Goal: Transaction & Acquisition: Purchase product/service

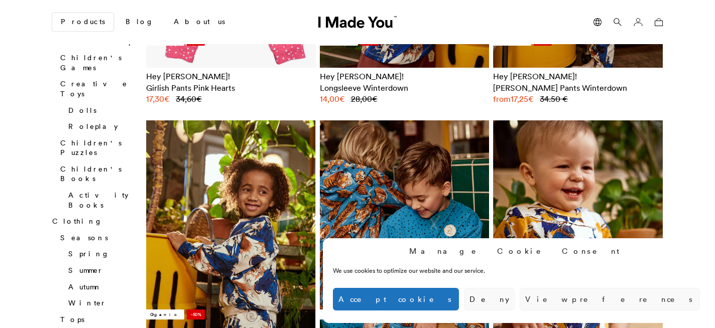
scroll to position [337, 0]
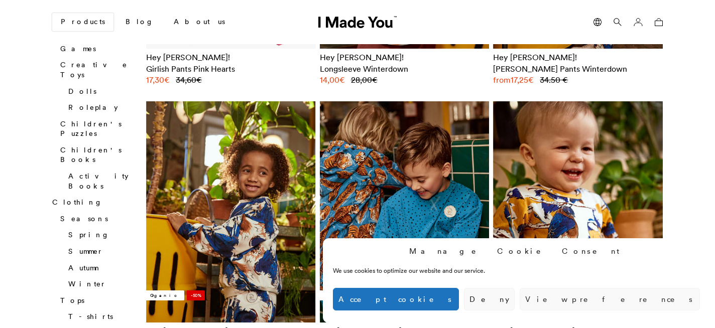
click at [459, 294] on button "Accept cookies" at bounding box center [396, 299] width 126 height 23
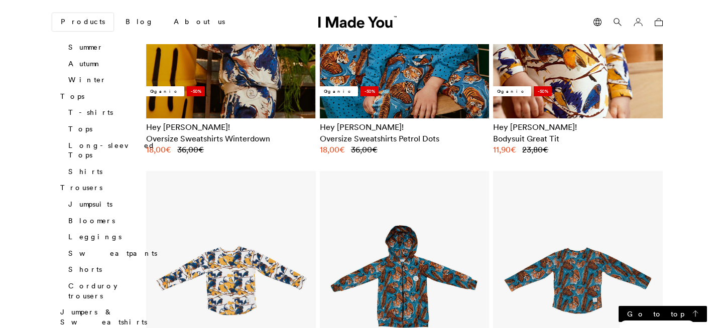
scroll to position [0, 0]
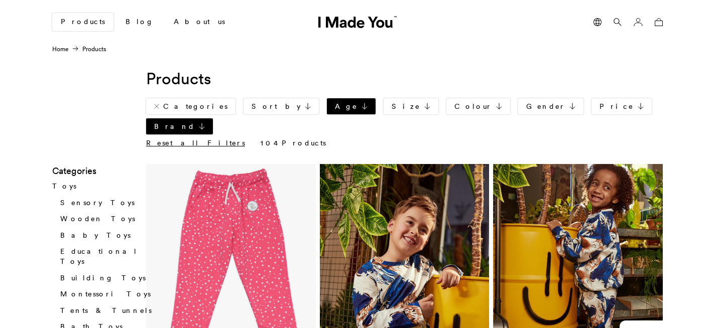
click at [327, 104] on link "Age" at bounding box center [351, 106] width 49 height 16
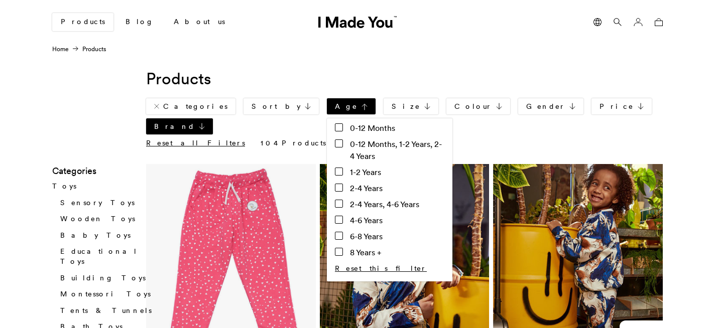
scroll to position [7, 0]
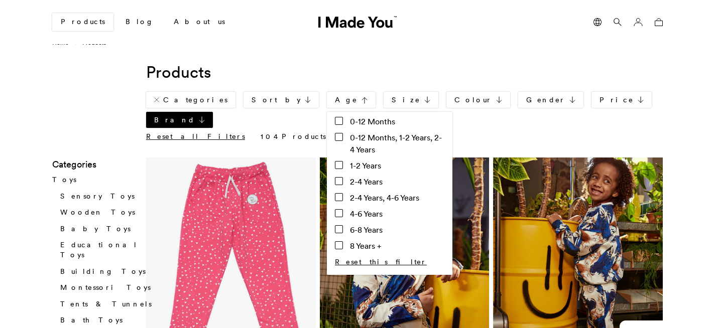
click at [335, 198] on input "2-4 Years, 4-6 Years" at bounding box center [339, 197] width 8 height 8
checkbox input "true"
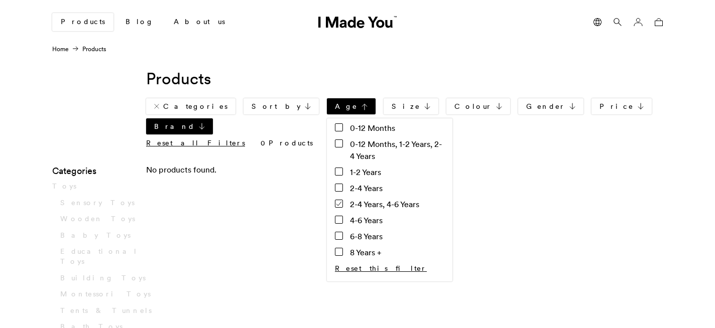
click at [335, 189] on input "2-4 Years" at bounding box center [339, 188] width 8 height 8
checkbox input "true"
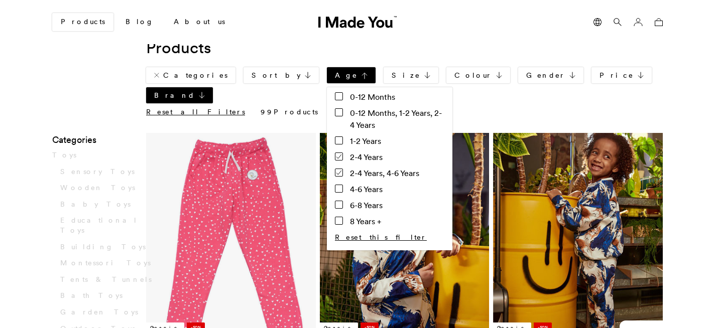
scroll to position [33, 0]
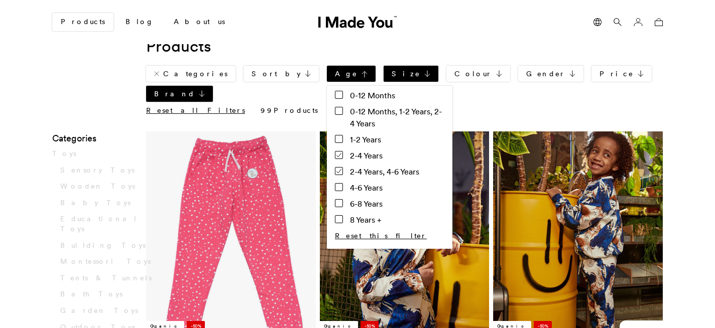
click at [384, 70] on link "Size" at bounding box center [411, 74] width 55 height 16
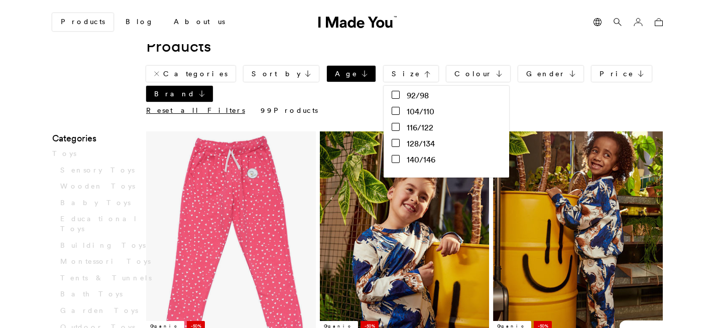
click at [392, 112] on input "104/110" at bounding box center [396, 111] width 8 height 8
checkbox input "true"
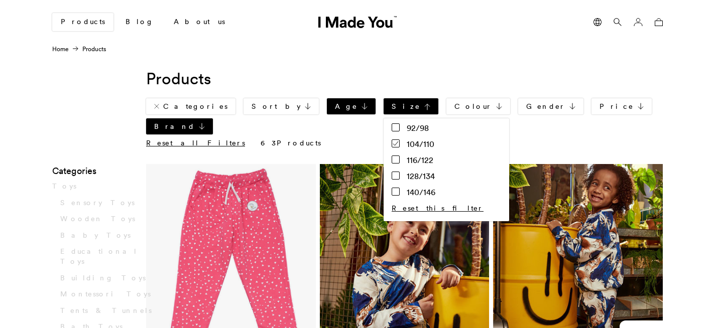
click at [626, 106] on form "Categories Sort by Default Popularity New in Price: low to high Price: high to …" at bounding box center [404, 125] width 517 height 54
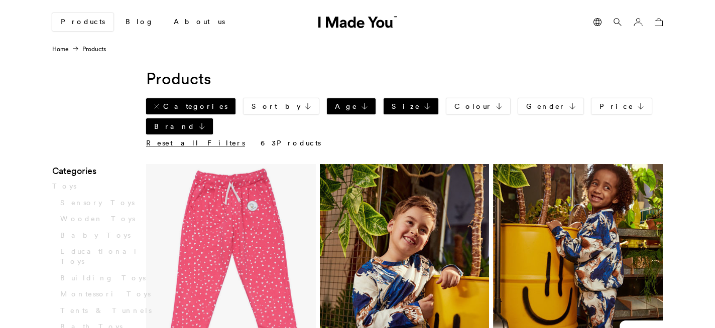
click at [190, 105] on link "Categories" at bounding box center [190, 106] width 89 height 16
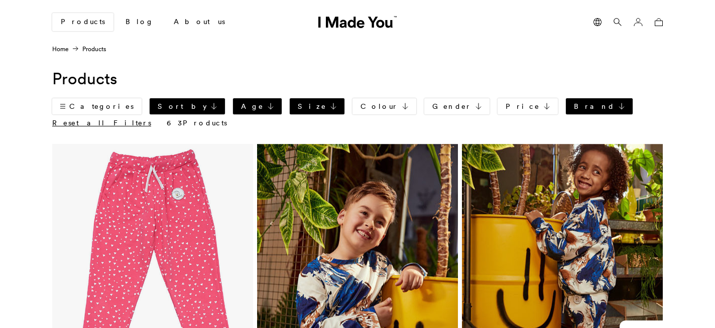
click at [211, 106] on icon at bounding box center [214, 106] width 6 height 7
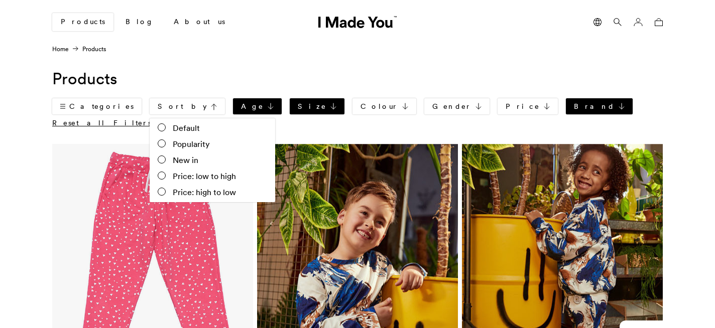
click at [329, 80] on h1 "Products" at bounding box center [357, 79] width 611 height 23
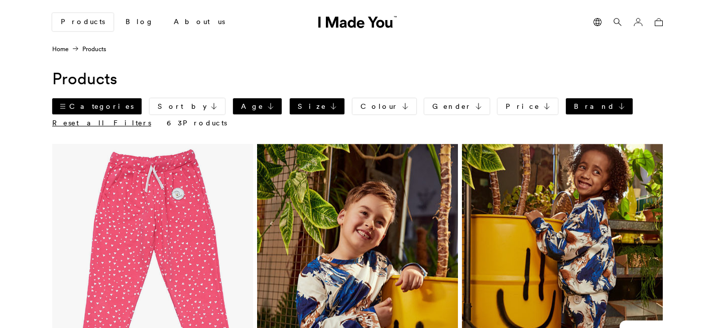
click at [87, 103] on link "Categories" at bounding box center [96, 106] width 89 height 16
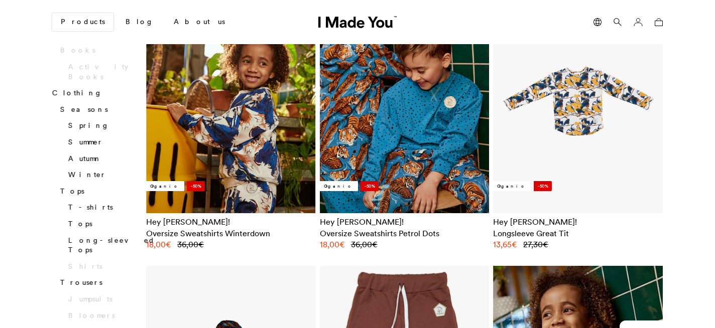
scroll to position [450, 0]
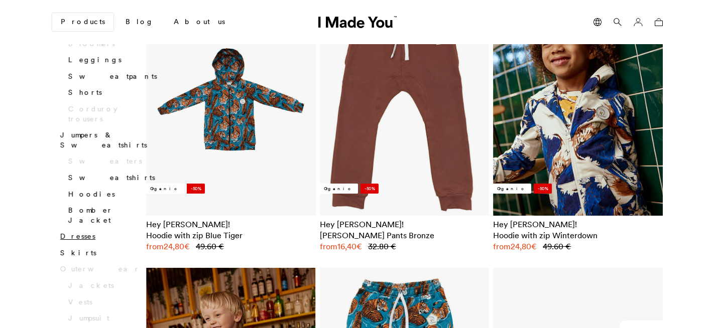
click at [77, 232] on link "Dresses" at bounding box center [77, 236] width 35 height 9
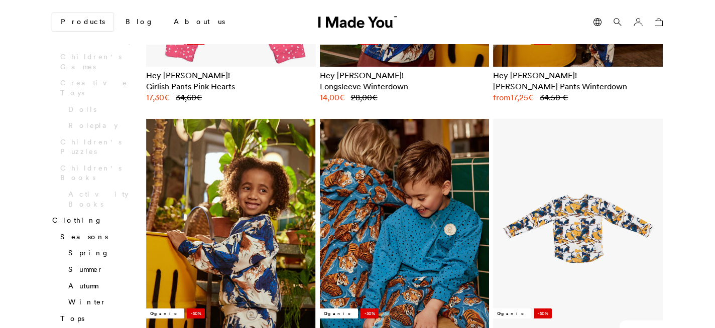
scroll to position [340, 0]
